Goal: Transaction & Acquisition: Purchase product/service

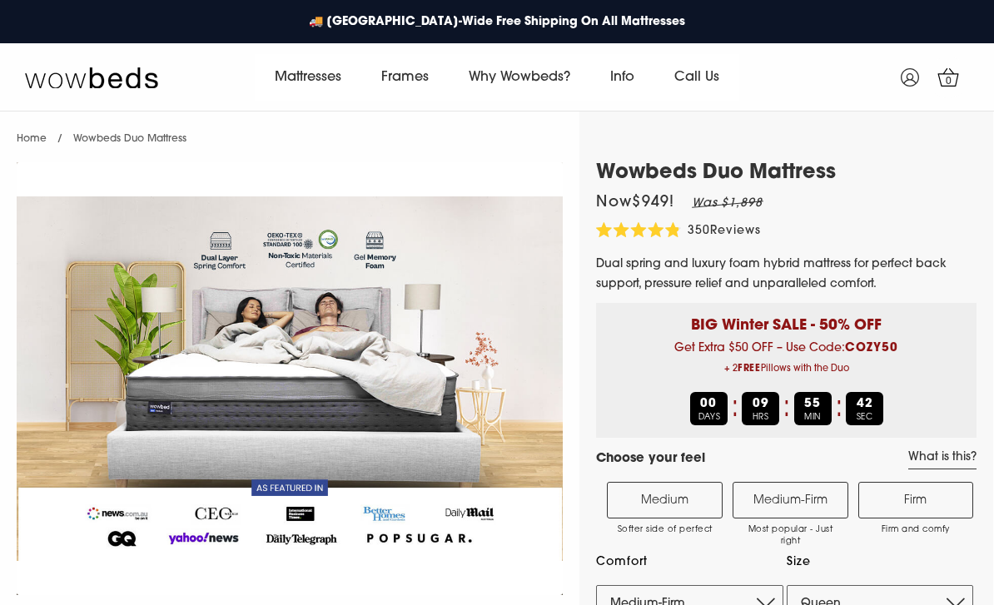
select select "Medium-Firm"
select select "Queen"
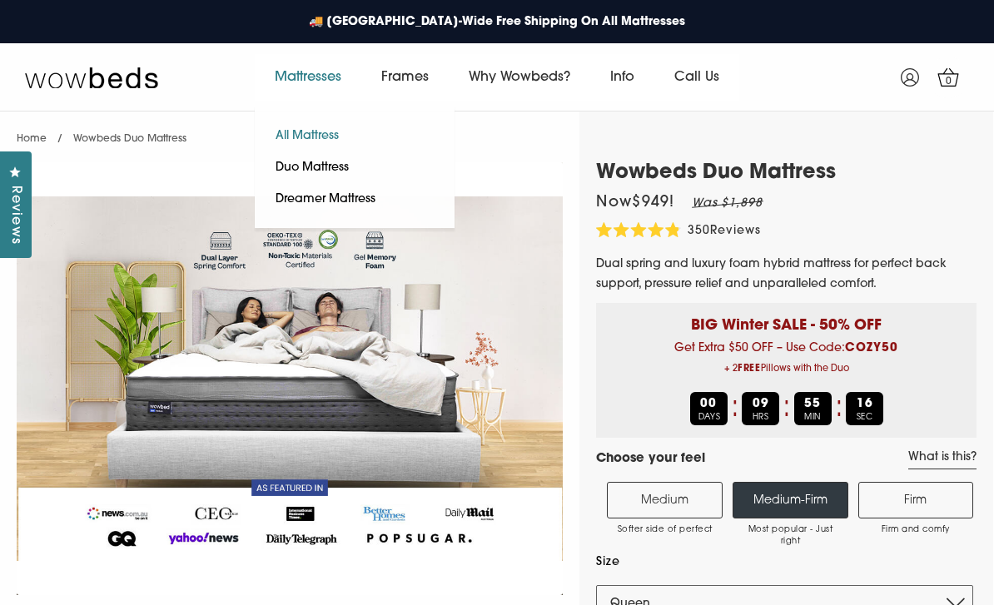
click at [322, 135] on link "All Mattress" at bounding box center [307, 137] width 105 height 32
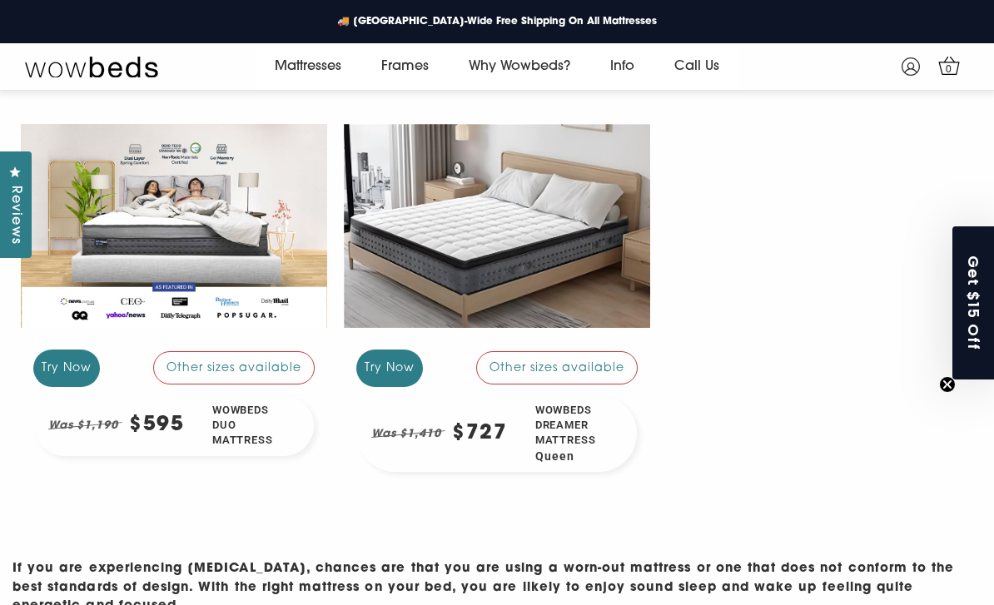
scroll to position [354, 0]
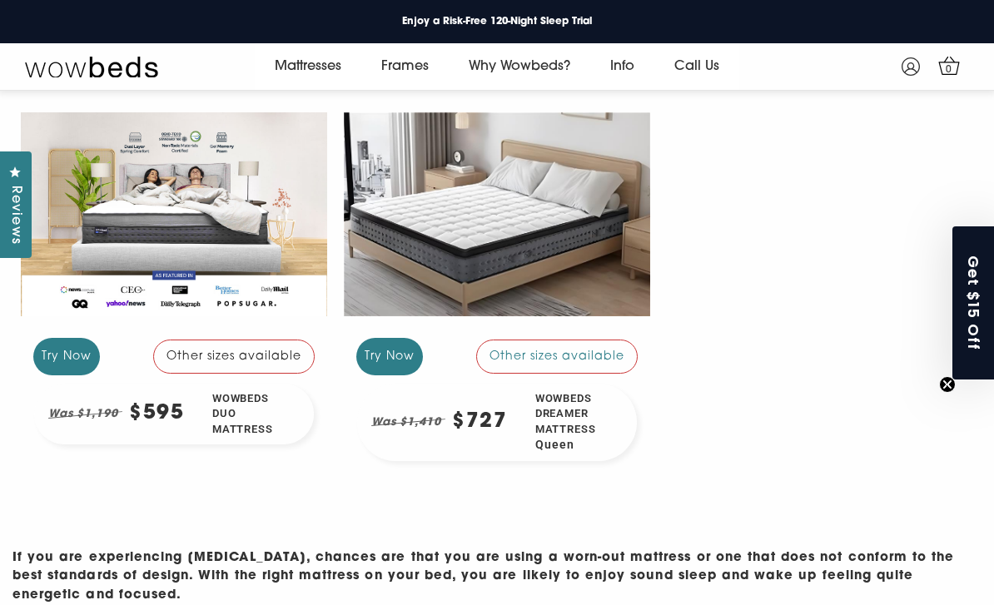
click at [269, 364] on div "Other sizes available" at bounding box center [233, 355] width 161 height 33
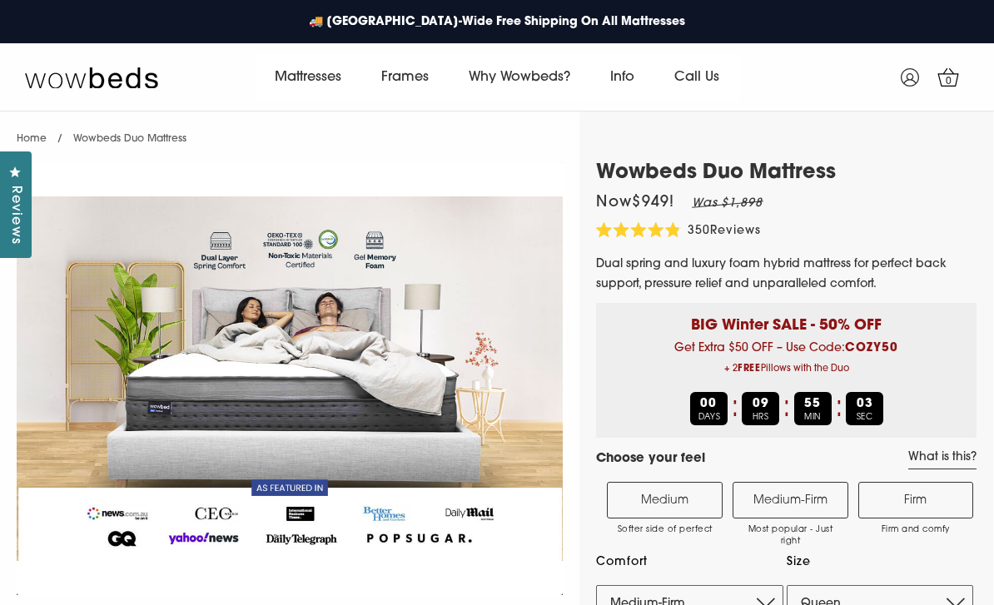
select select "Medium-Firm"
select select "Queen"
select select "Medium-Firm"
select select "Queen"
